Goal: Entertainment & Leisure: Consume media (video, audio)

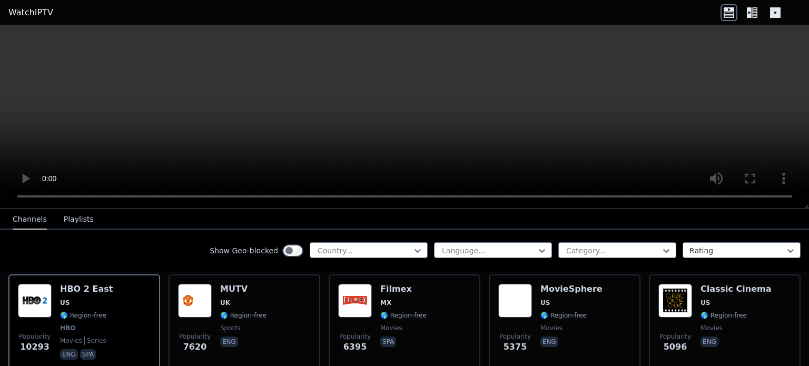
scroll to position [112, 0]
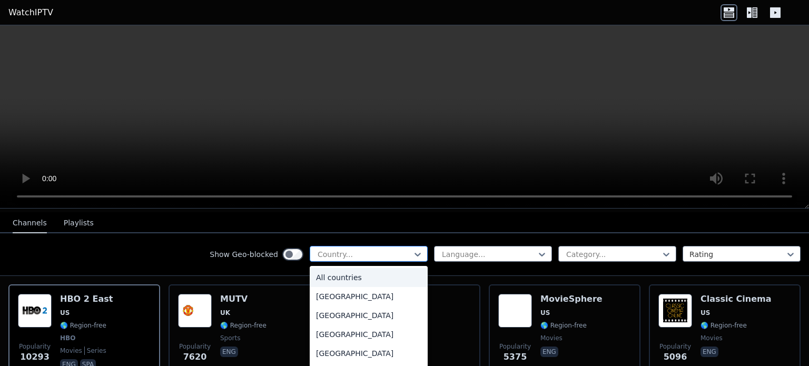
click at [389, 254] on div at bounding box center [365, 254] width 96 height 11
type input "**"
click at [357, 290] on div "[GEOGRAPHIC_DATA]" at bounding box center [369, 296] width 118 height 19
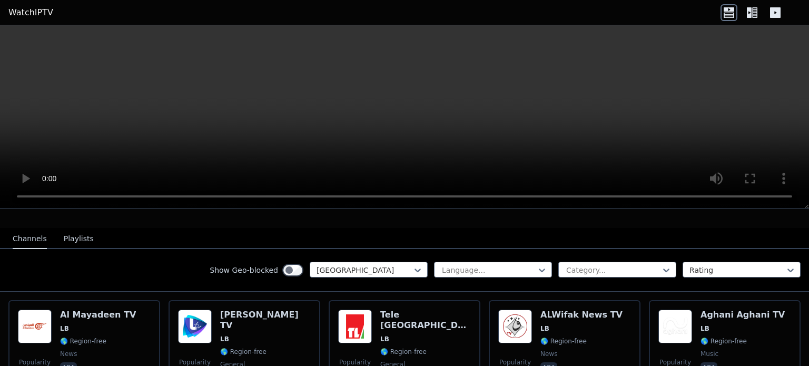
scroll to position [95, 0]
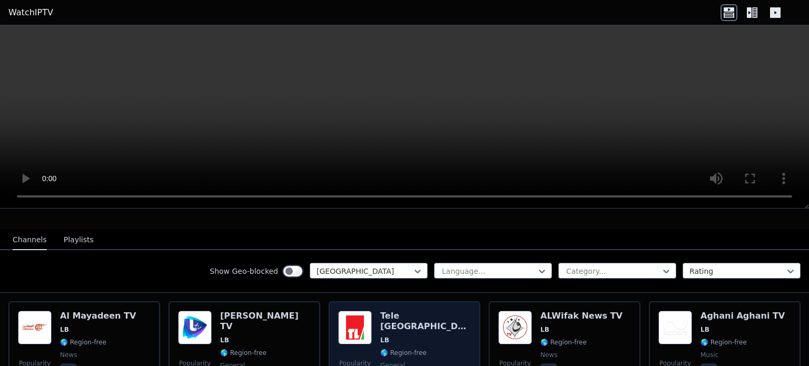
click at [346, 322] on img at bounding box center [355, 328] width 34 height 34
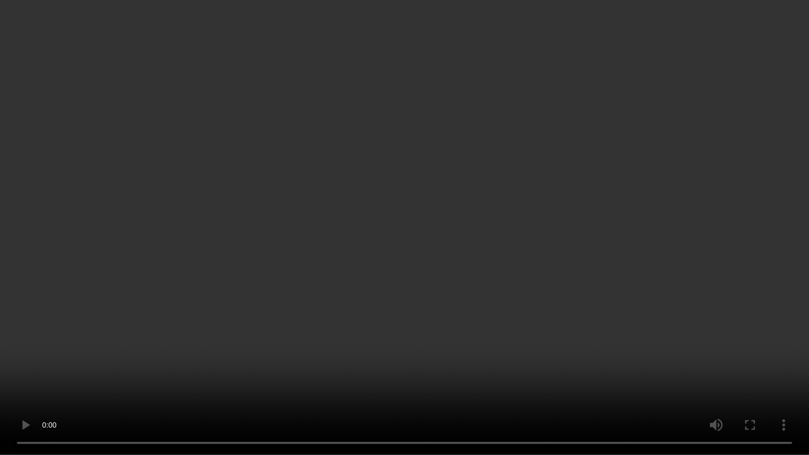
click at [776, 352] on video at bounding box center [404, 227] width 809 height 455
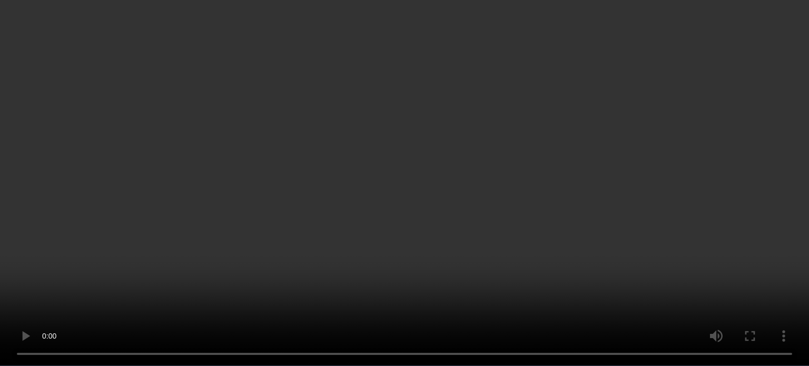
scroll to position [248, 0]
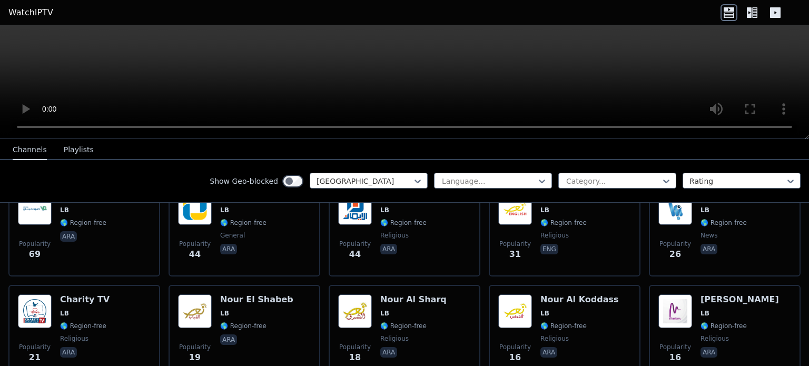
click at [746, 14] on icon at bounding box center [752, 12] width 17 height 17
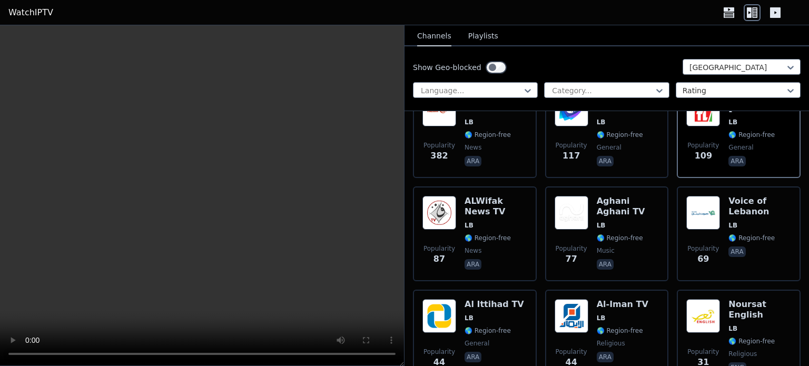
scroll to position [0, 0]
